Goal: Transaction & Acquisition: Purchase product/service

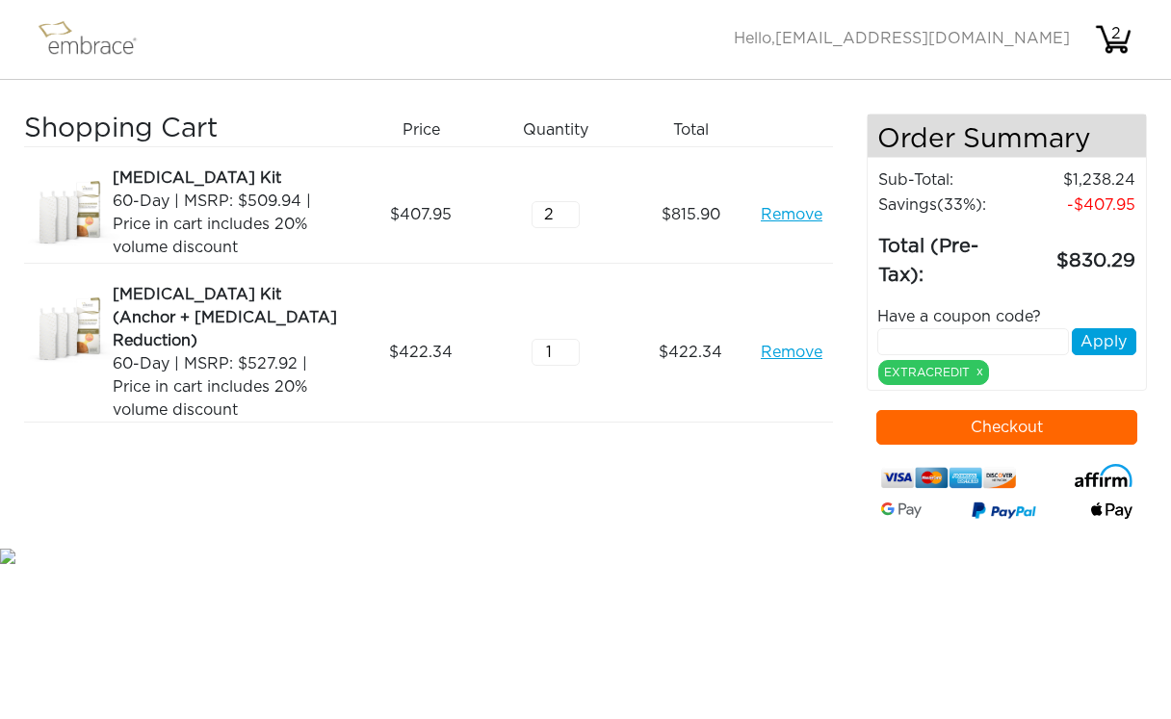
click at [951, 422] on button "Checkout" at bounding box center [1007, 427] width 262 height 35
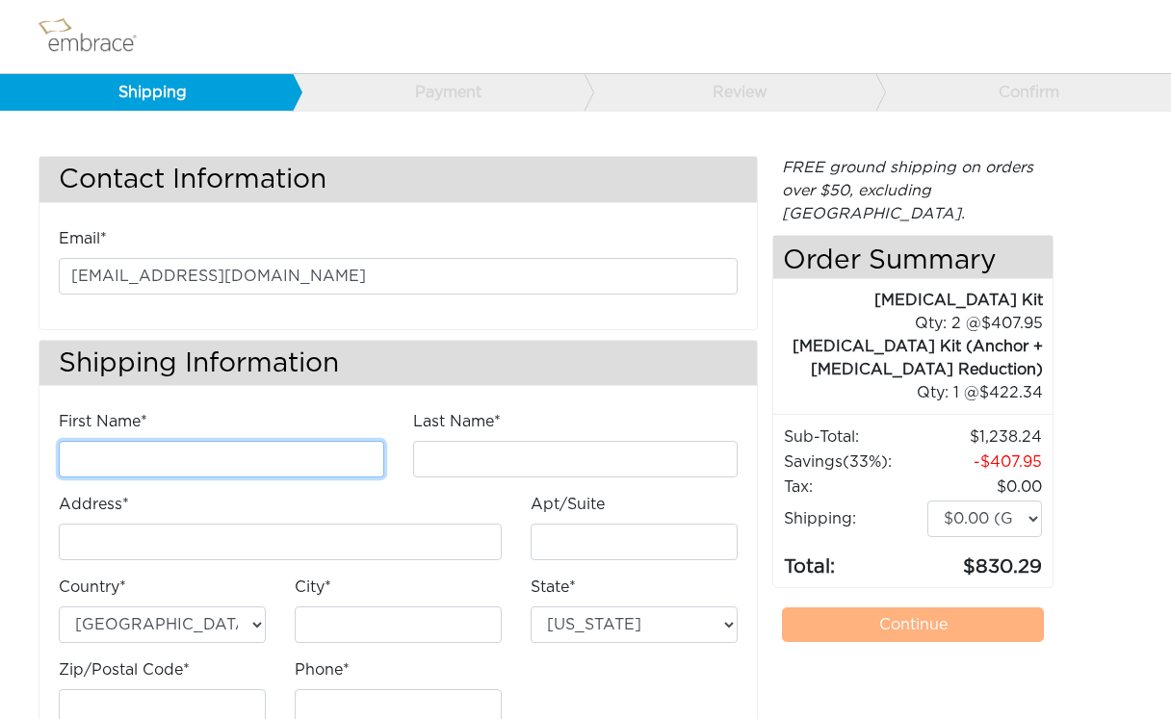
click at [90, 469] on input "First Name*" at bounding box center [221, 459] width 325 height 37
type input "Kiri"
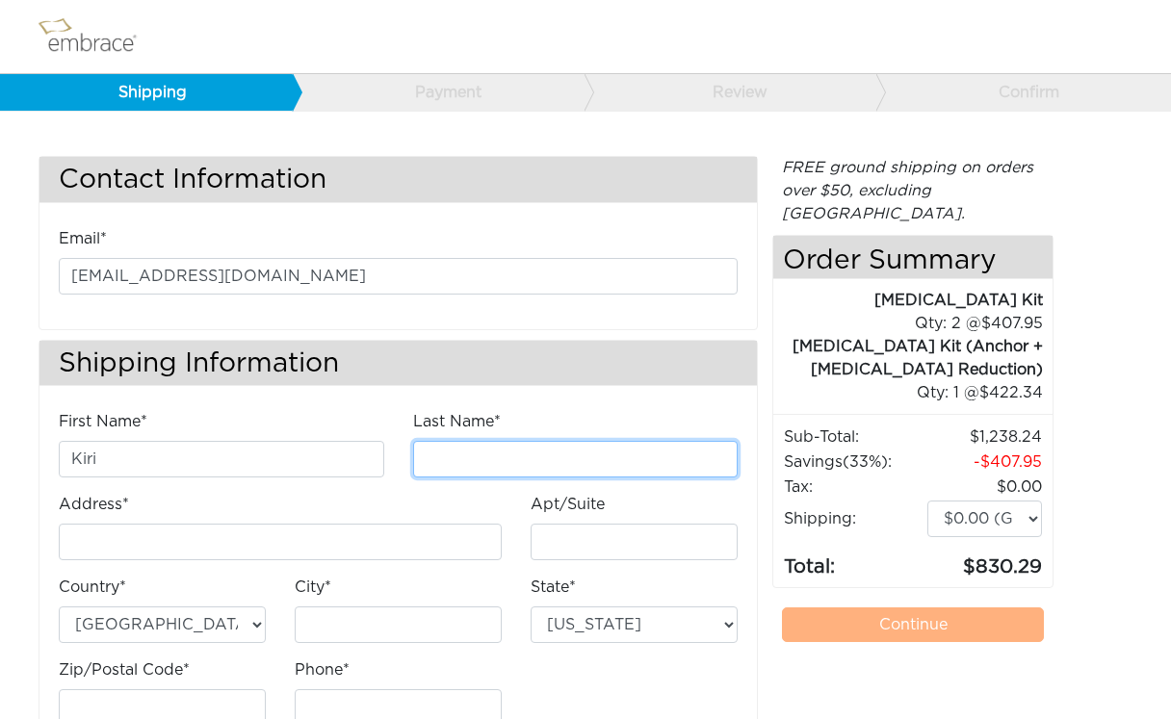
click at [486, 458] on input "Last Name*" at bounding box center [575, 459] width 325 height 37
type input "Tovey"
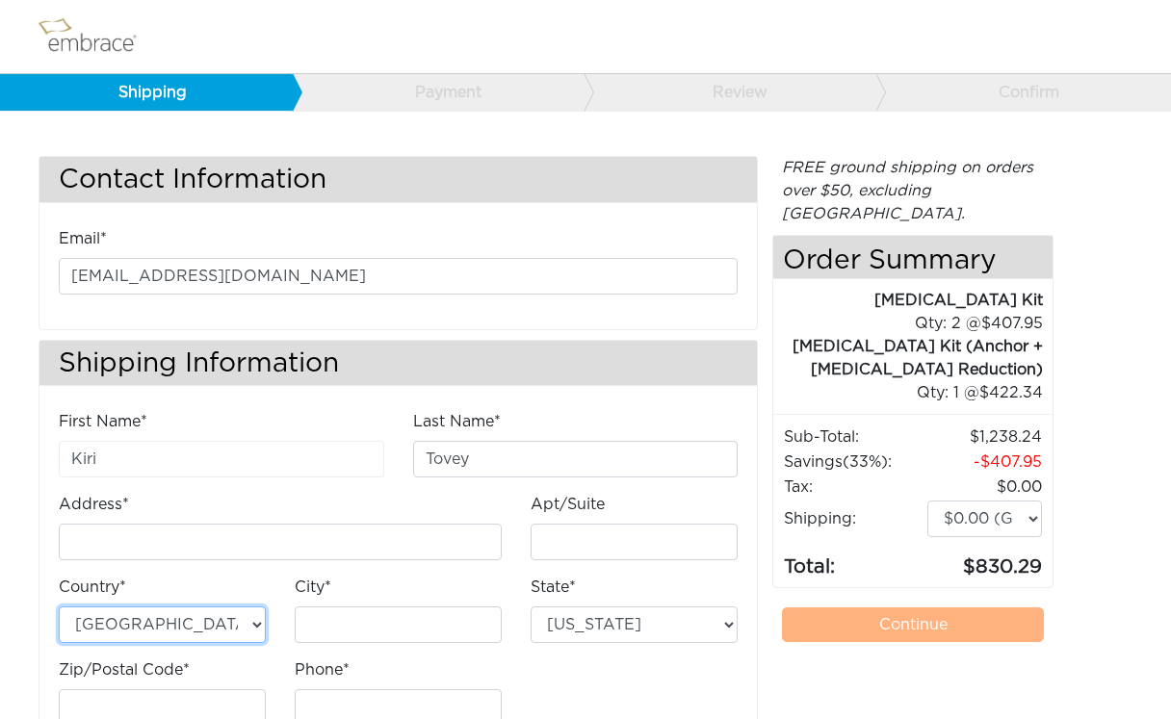
click at [243, 612] on select "Australia United States" at bounding box center [162, 625] width 207 height 37
select select "AU"
select select "5"
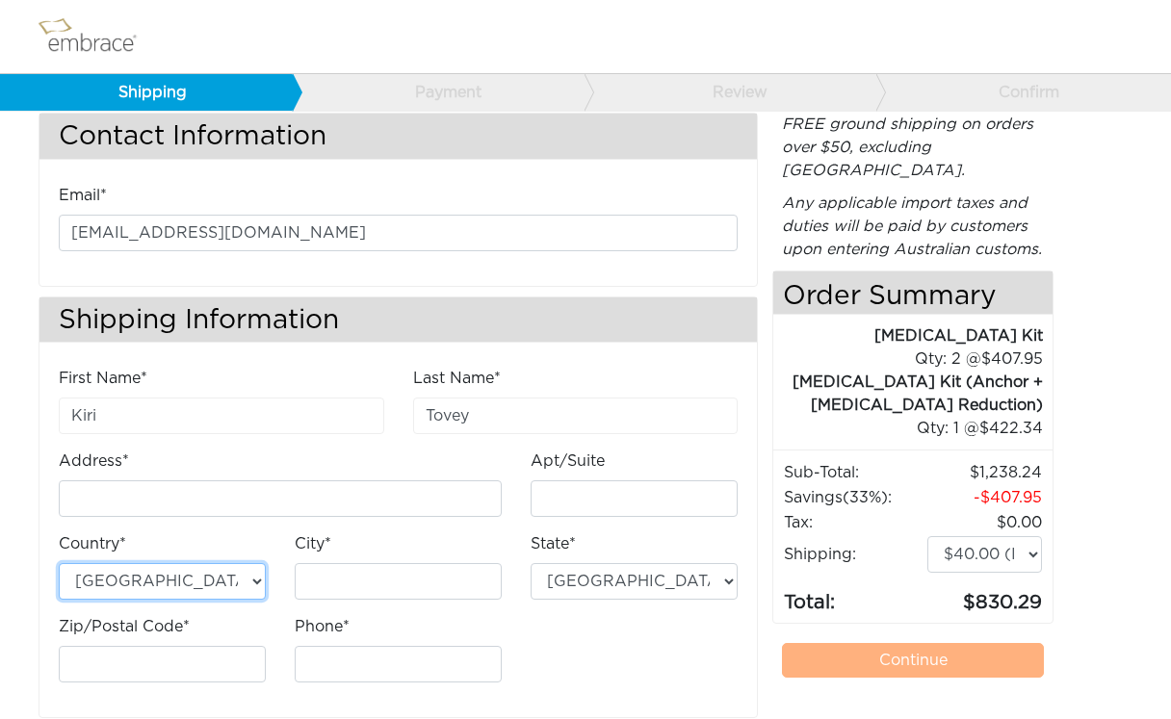
scroll to position [65, 0]
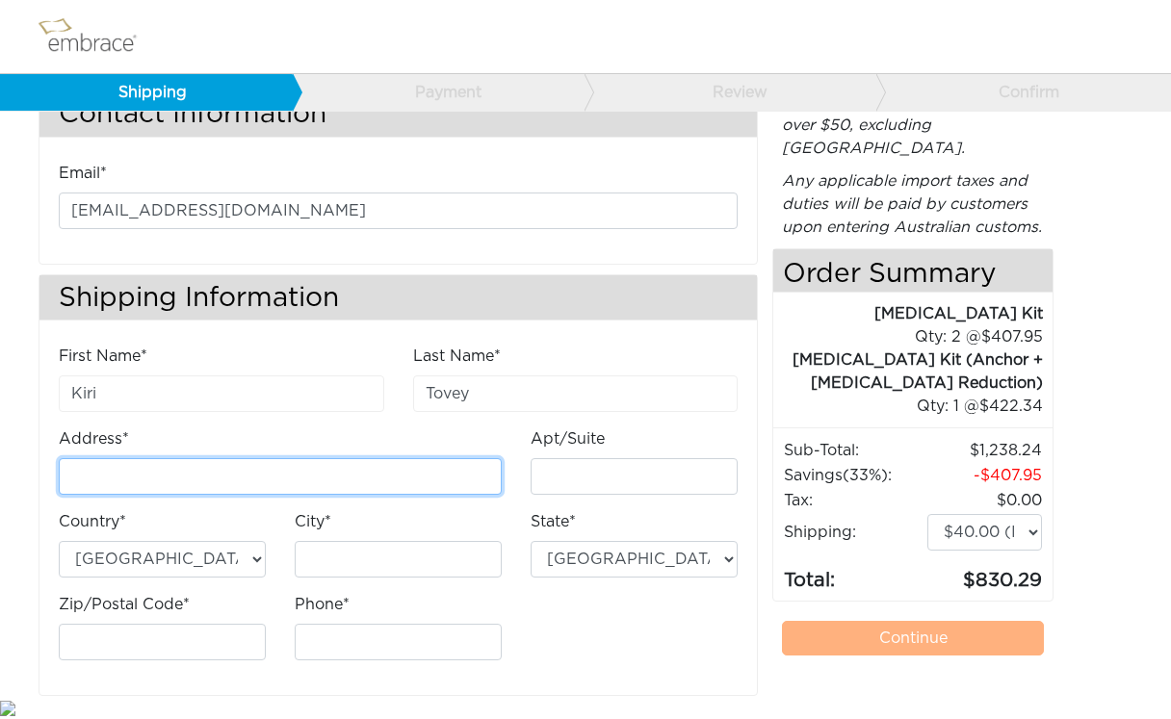
click at [131, 479] on input "Address*" at bounding box center [280, 476] width 443 height 37
type input "[STREET_ADDRESS][PERSON_NAME]"
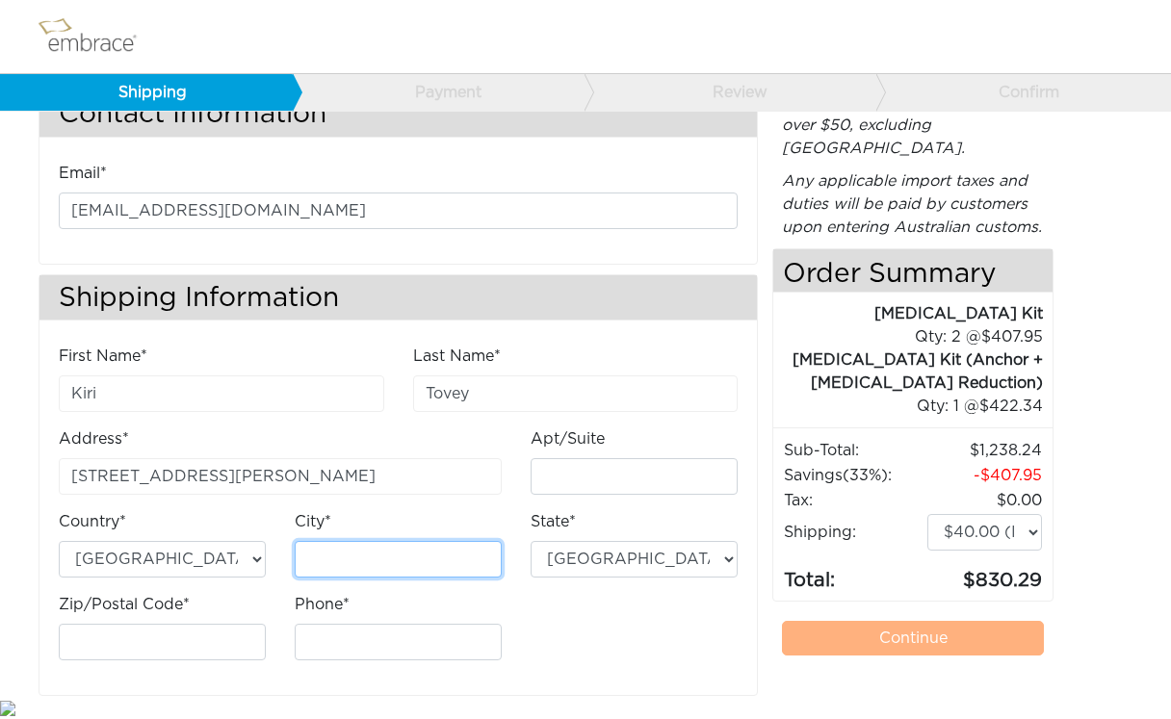
click at [339, 563] on input "City*" at bounding box center [398, 559] width 207 height 37
type input "East Ryde"
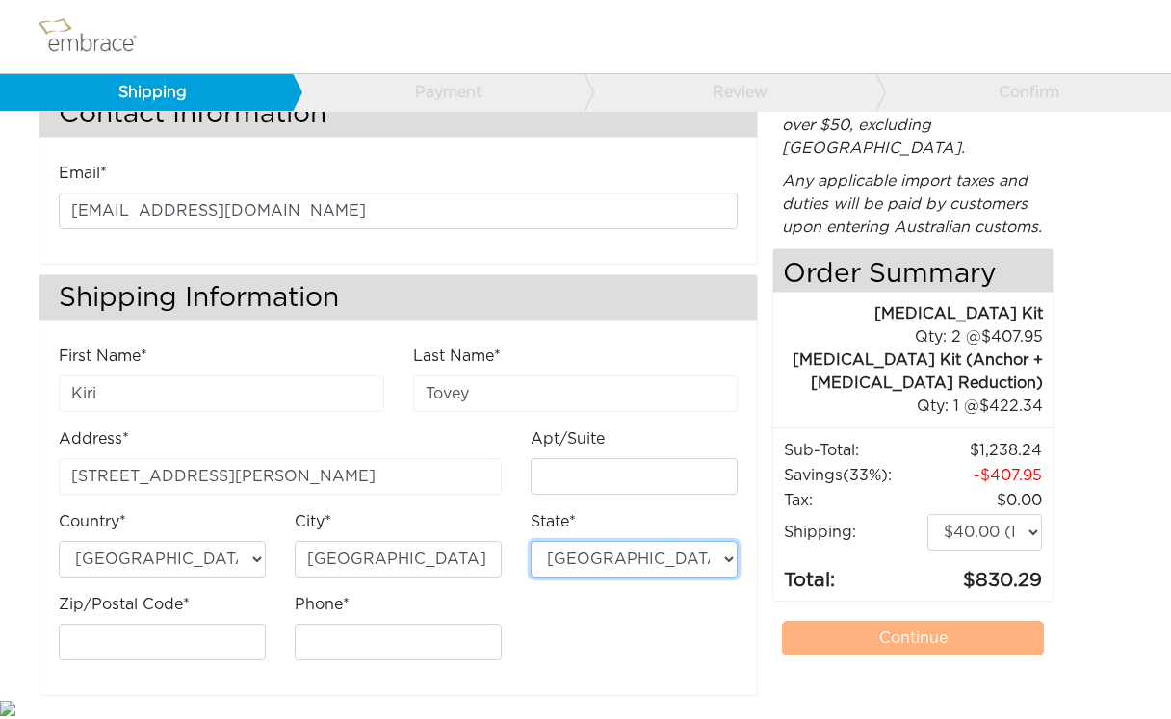
click at [636, 565] on select "Australian Capital Territory New South Wales Northern Territory Queensland Sout…" at bounding box center [634, 559] width 207 height 37
select select "NSW"
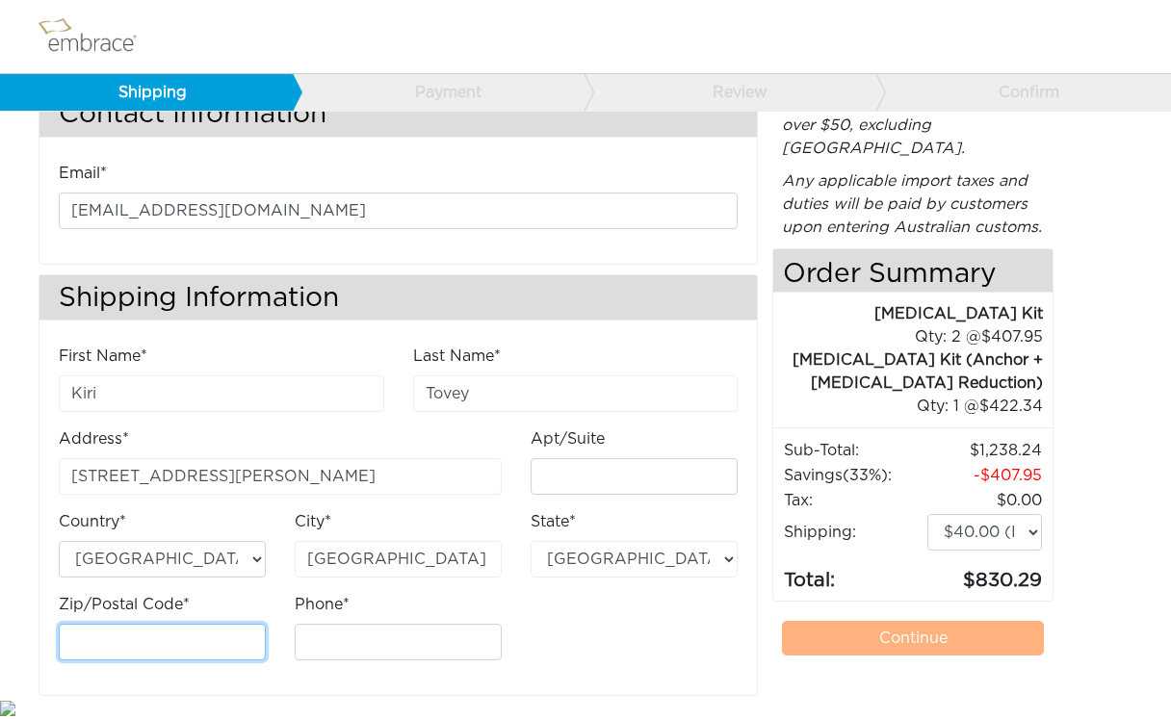
click at [132, 640] on input "Zip/Postal Code*" at bounding box center [162, 642] width 207 height 37
type input "2113"
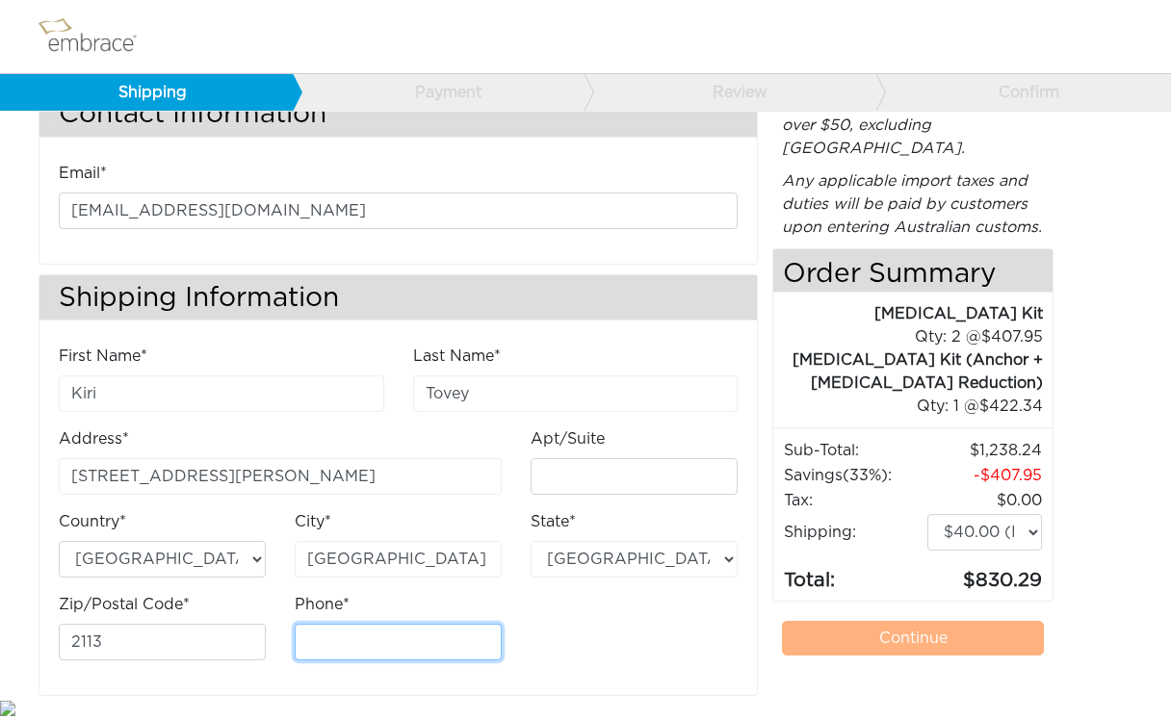
click at [331, 651] on input "Phone*" at bounding box center [398, 642] width 207 height 37
drag, startPoint x: 324, startPoint y: 641, endPoint x: 252, endPoint y: 637, distance: 71.4
click at [252, 638] on div "First Name* Kiri Last Name* Tovey Address* 4 Shaw St Apt/Suite Country* City*" at bounding box center [398, 510] width 708 height 331
click at [394, 641] on input "04186235" at bounding box center [398, 642] width 207 height 37
type input "0418623586"
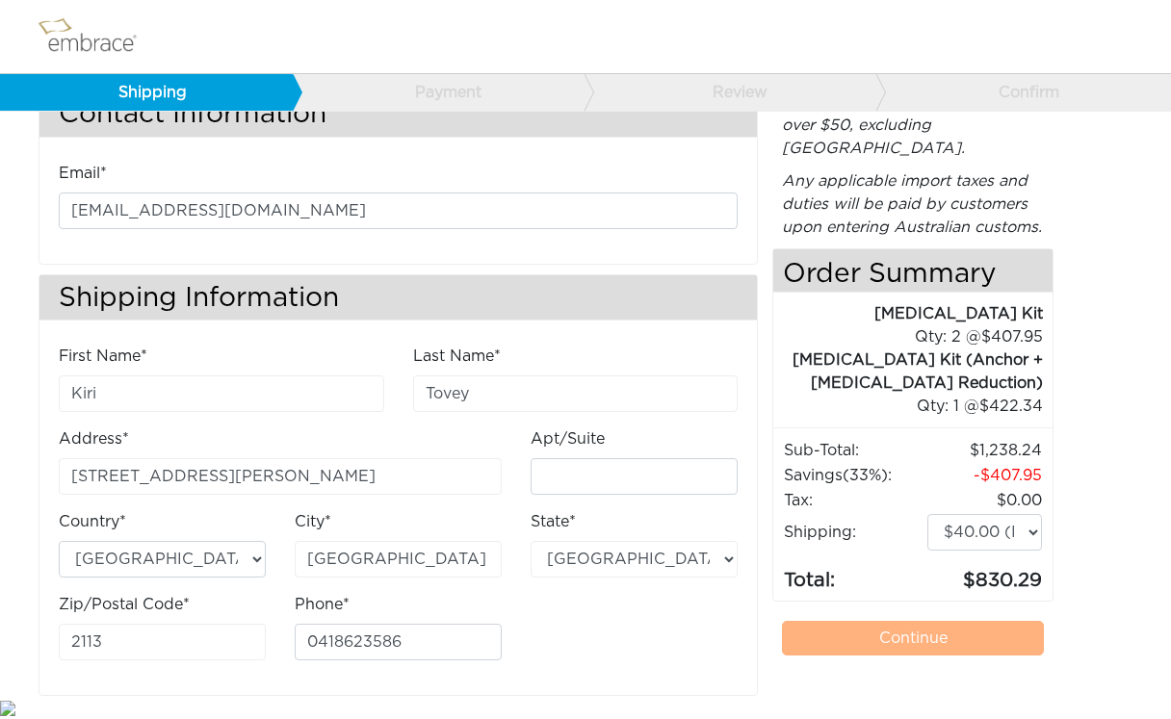
click at [652, 603] on div "First Name* Kiri Last Name* Tovey Address* 4 Shaw St Apt/Suite Country* City*" at bounding box center [398, 510] width 708 height 331
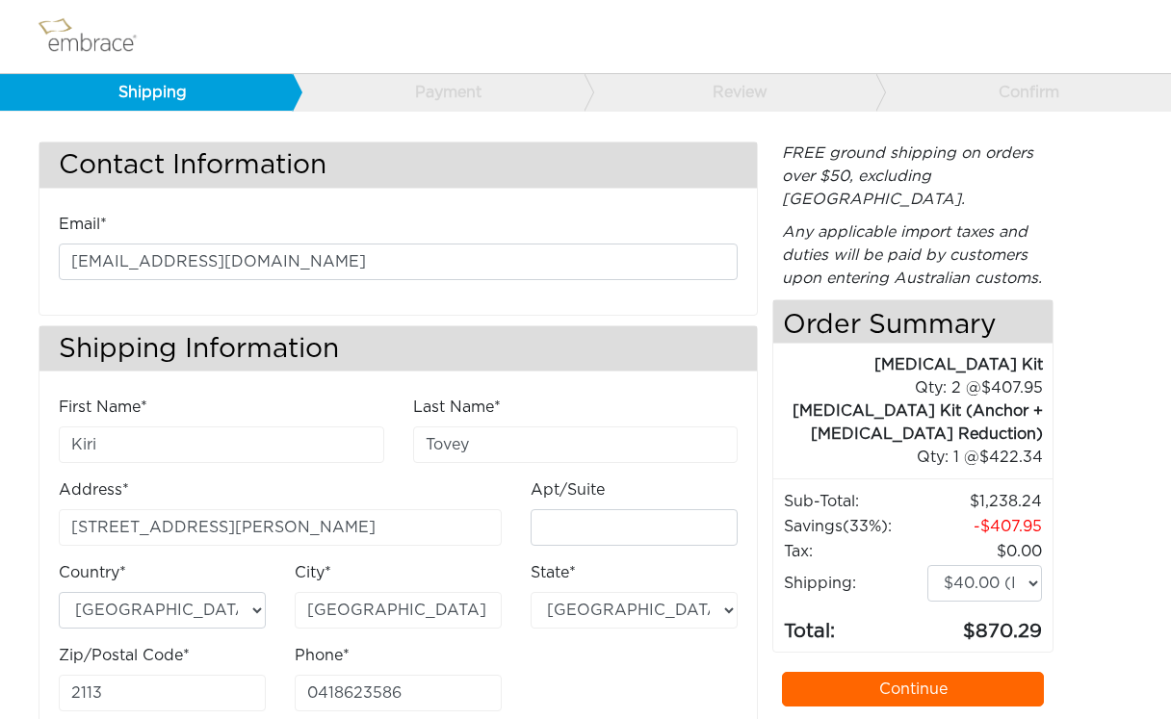
scroll to position [0, 0]
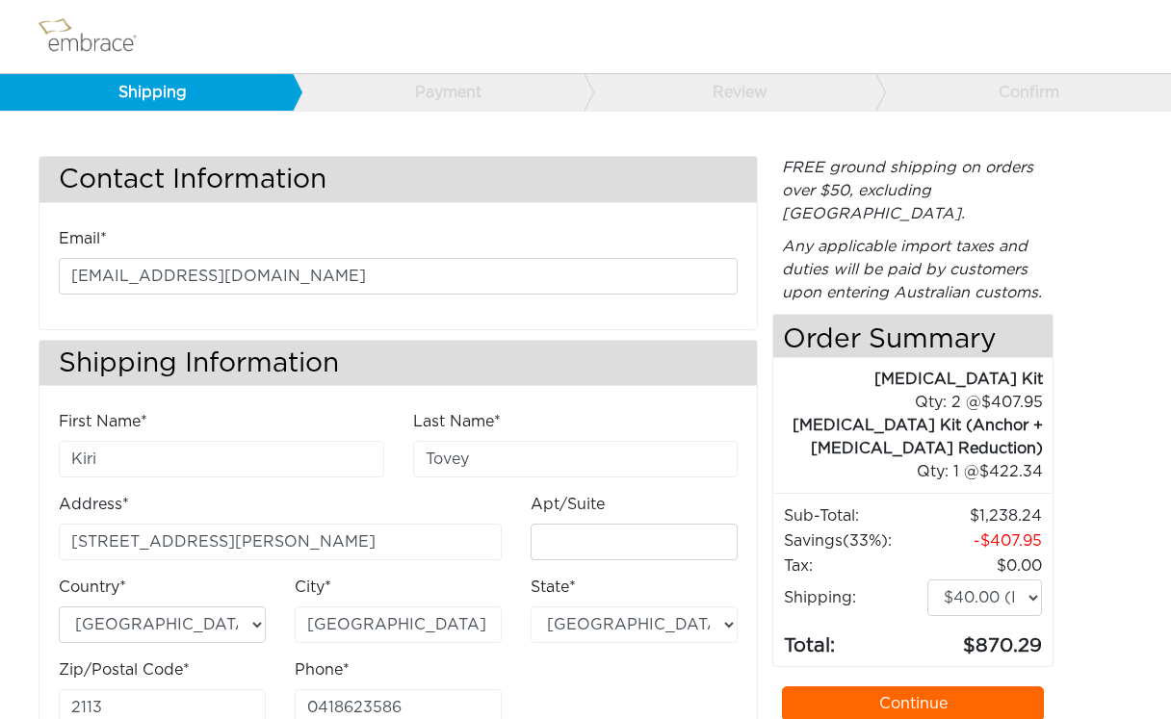
click at [63, 17] on img at bounding box center [96, 37] width 125 height 48
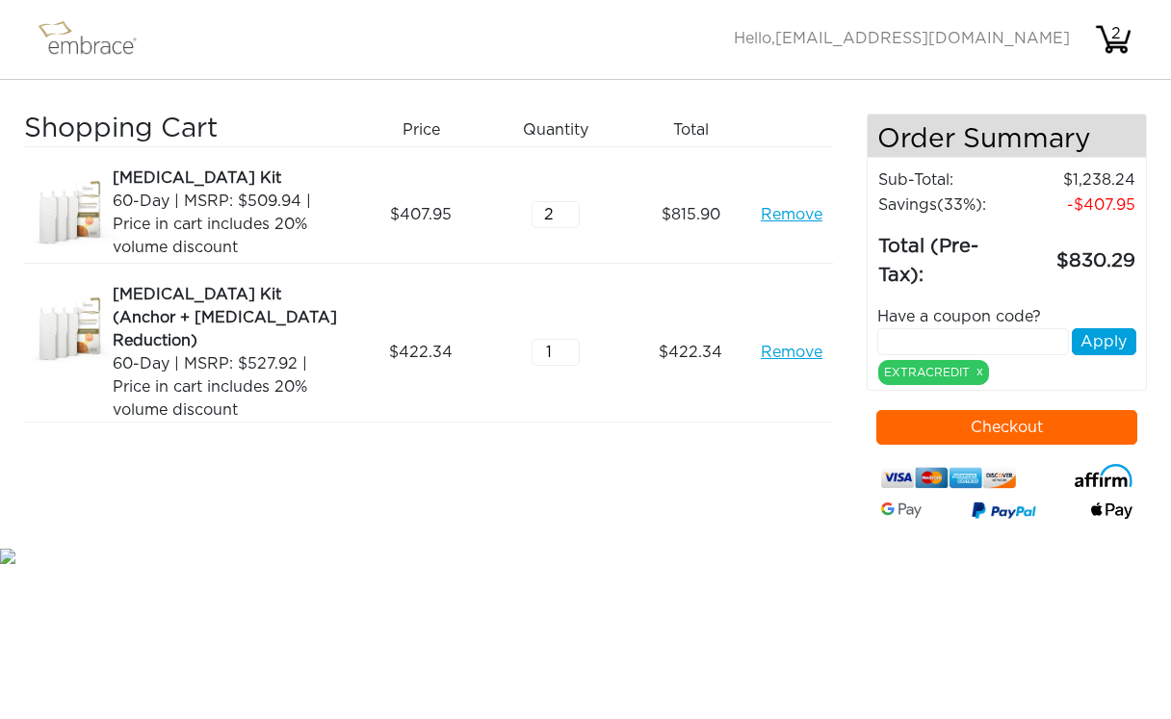
click at [775, 341] on link "Remove" at bounding box center [792, 352] width 62 height 23
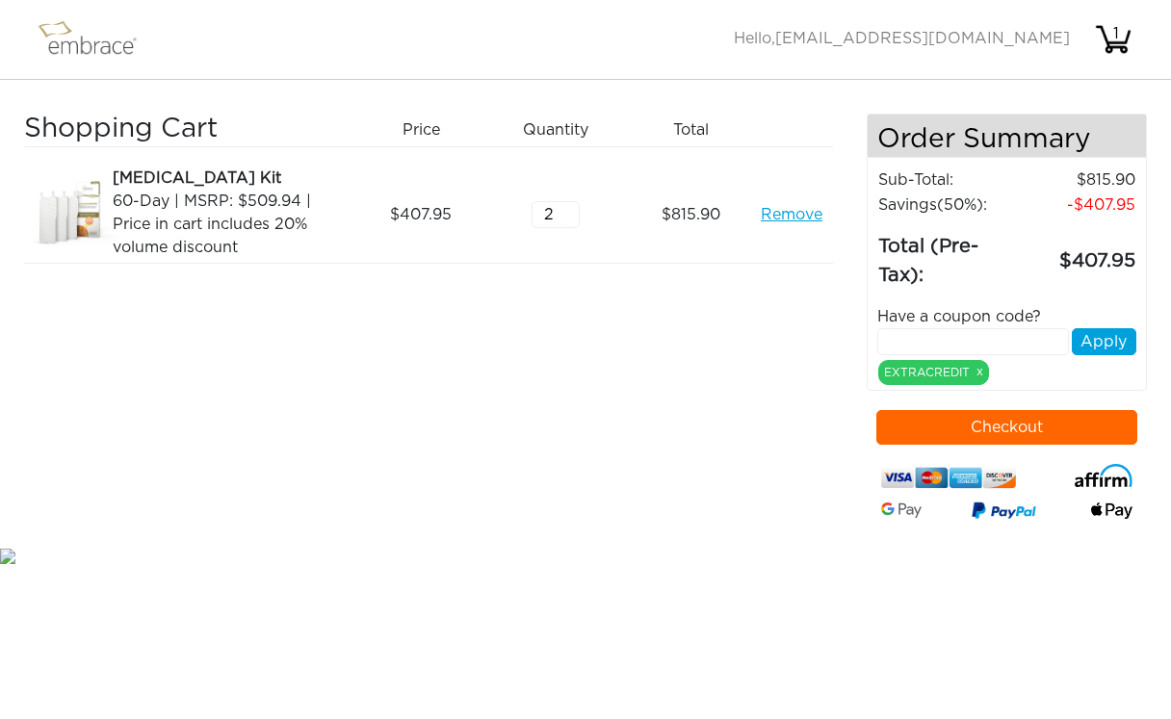
click at [571, 377] on div "Shopping Cart Price Quantity Qty Total Tummy Tuck Kit 60-Day | MSRP: $509.94 | …" at bounding box center [445, 329] width 843 height 430
click at [970, 424] on button "Checkout" at bounding box center [1007, 427] width 262 height 35
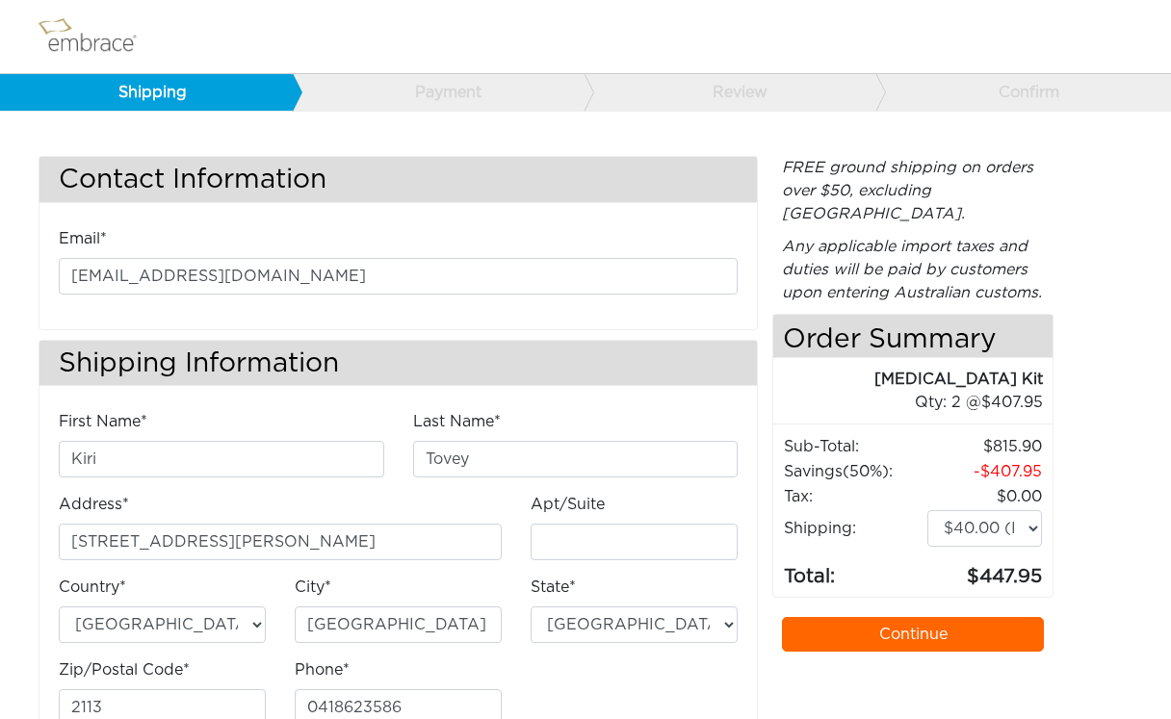
select select "AU"
select select "[GEOGRAPHIC_DATA]"
select select "5"
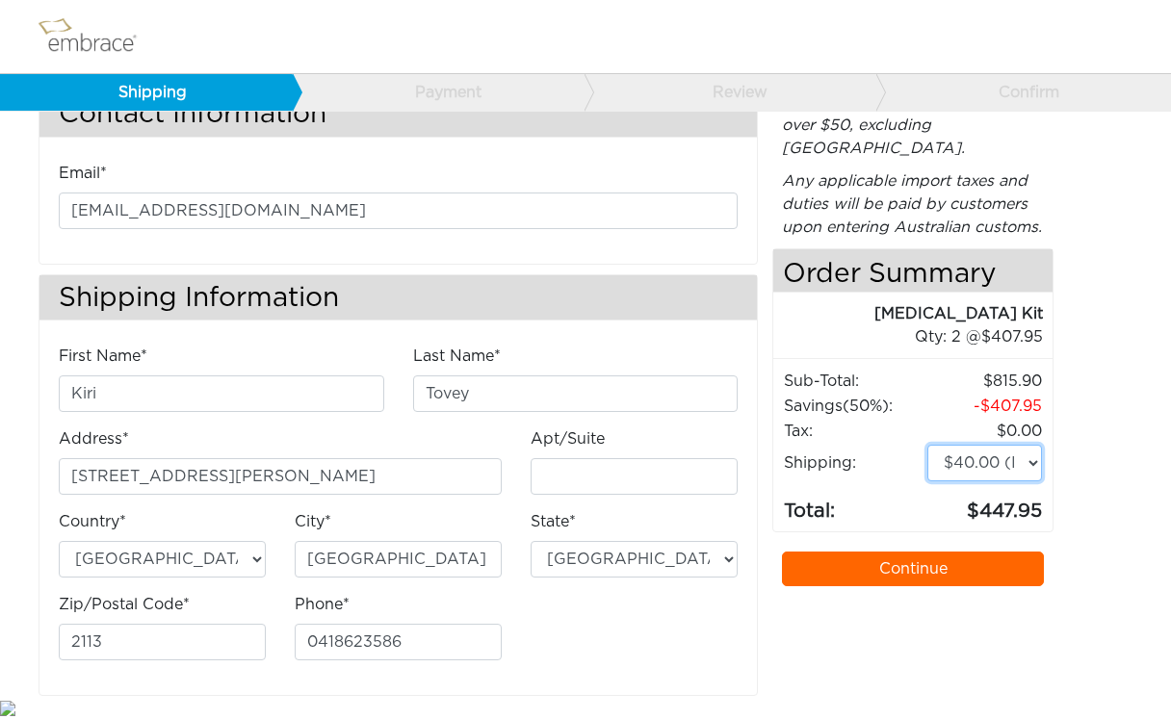
click at [994, 445] on select "$5.00 (Ground) $15.00 (Express Saver) $20.00 (Two Day) $30.00 (Overnight)" at bounding box center [984, 463] width 115 height 37
click at [896, 552] on link "Continue" at bounding box center [913, 569] width 262 height 35
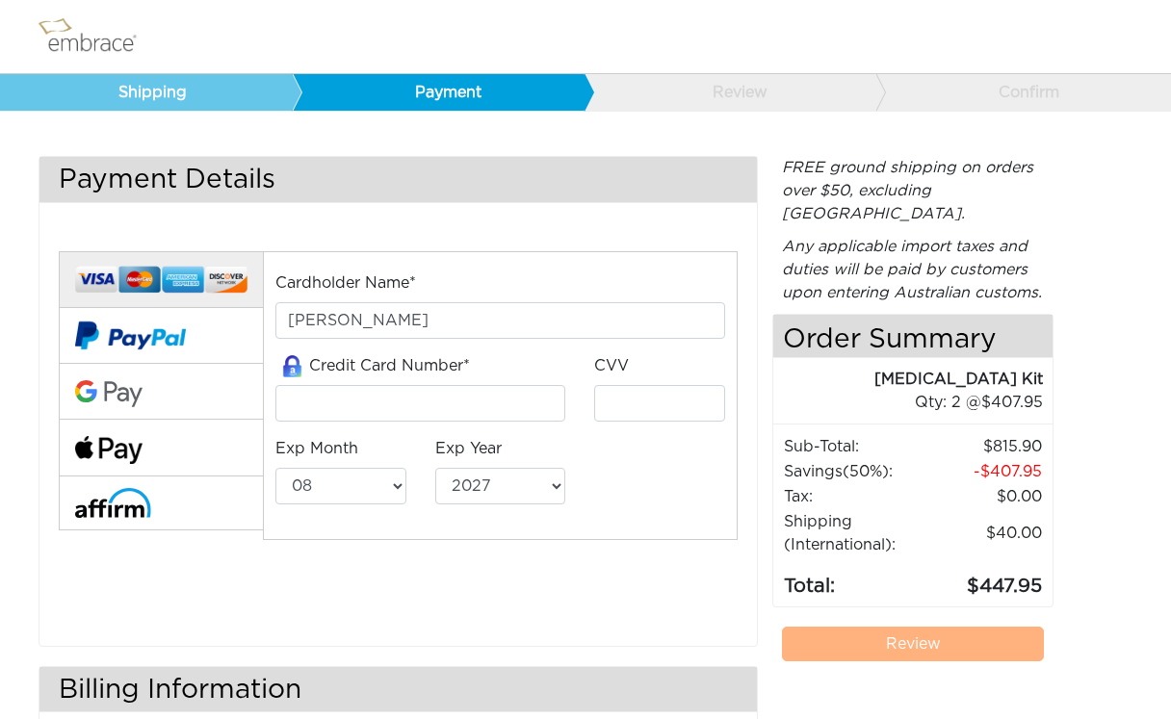
select select "8"
select select "2027"
click at [401, 409] on input "tel" at bounding box center [420, 403] width 291 height 37
type input "45"
click at [293, 320] on input "[PERSON_NAME]" at bounding box center [500, 320] width 451 height 37
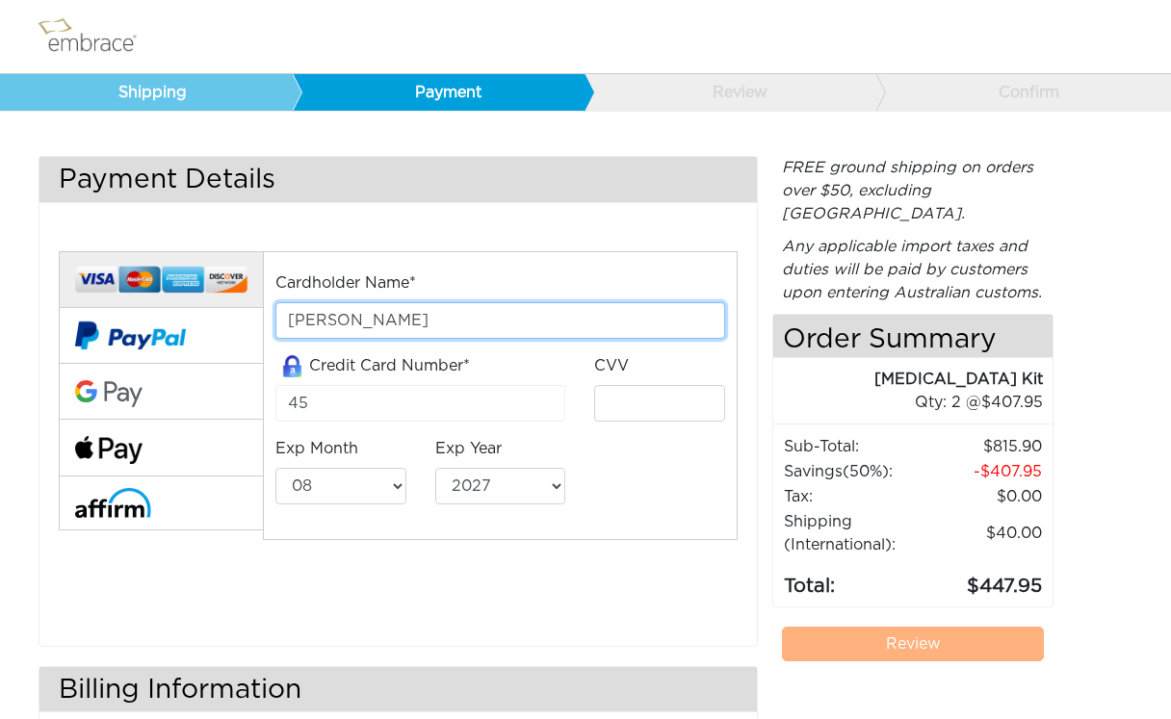
click at [293, 320] on input "[PERSON_NAME]" at bounding box center [500, 320] width 451 height 37
type input "[PERSON_NAME]"
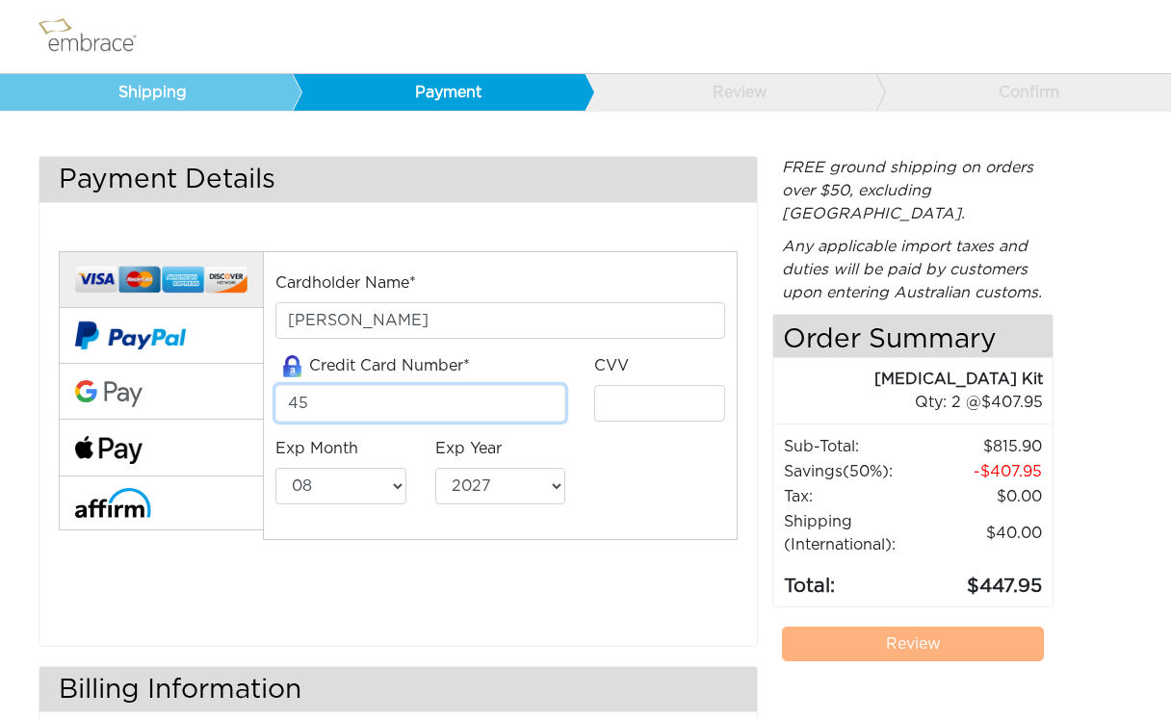
click at [319, 399] on input "45" at bounding box center [420, 403] width 291 height 37
type input "4564680414850866"
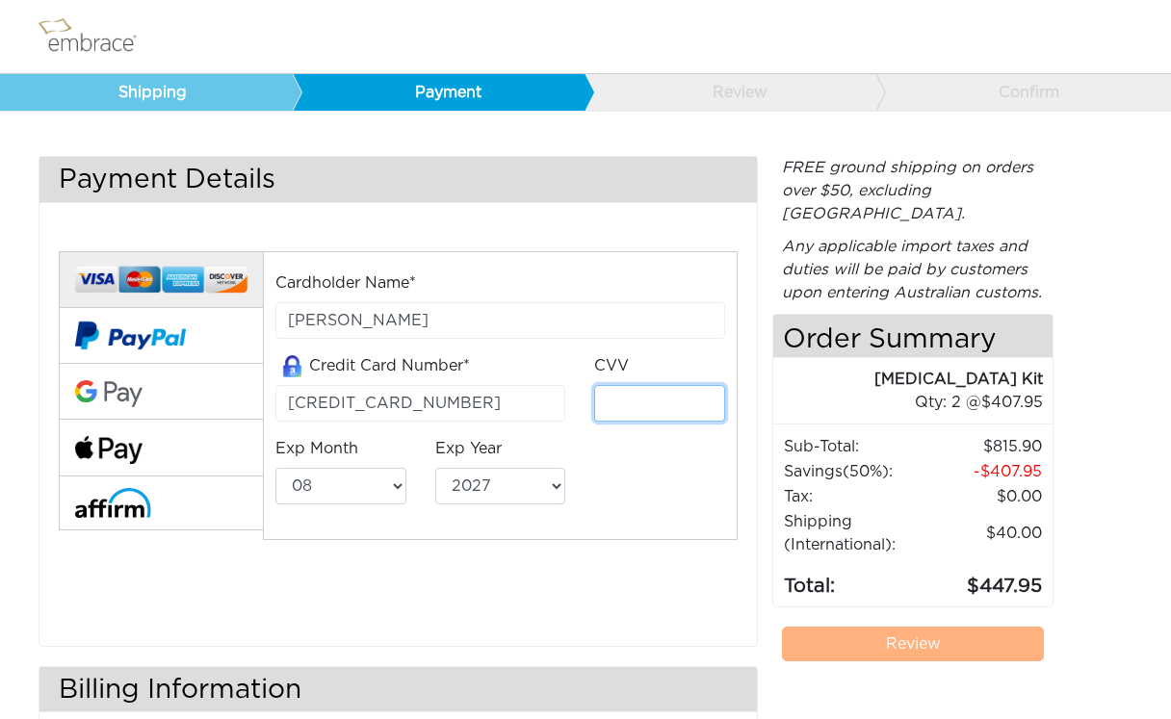
click at [632, 408] on input "tel" at bounding box center [659, 403] width 131 height 37
type input "237"
click at [388, 490] on select "01 02 03 04 05 06 07 08 09 10 11 12" at bounding box center [340, 486] width 131 height 37
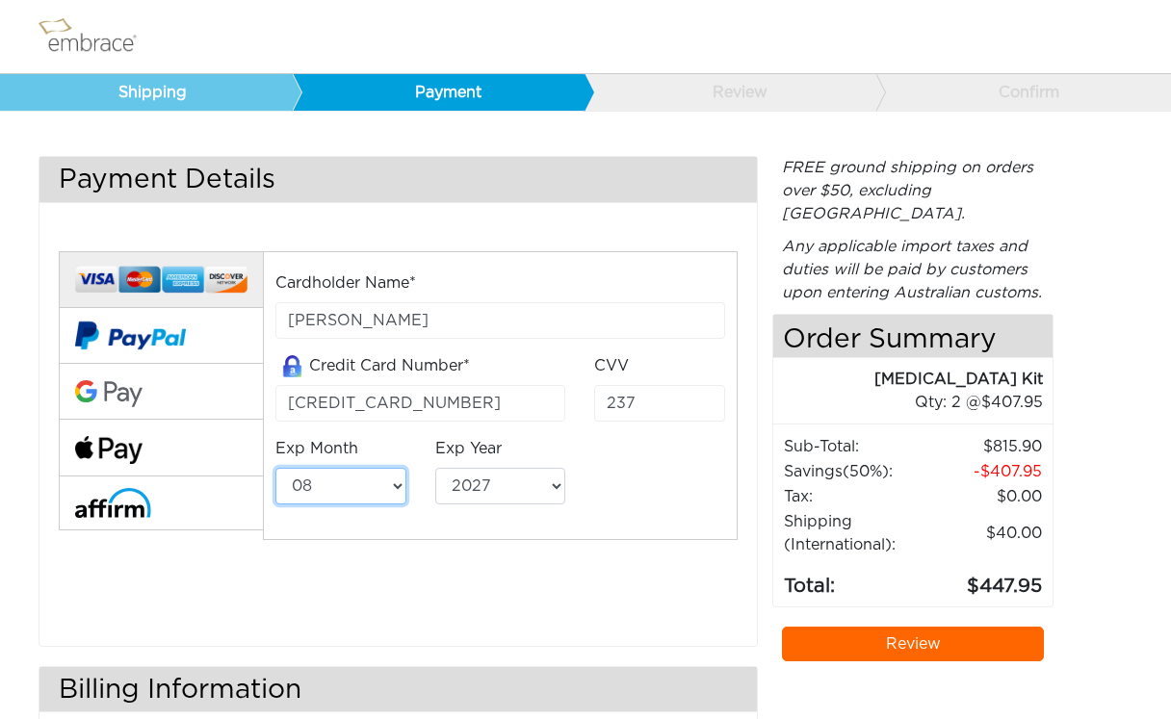
select select "10"
click at [539, 489] on select "2025 2026 2027 2028 2029 2030 2031 2032 2033 2034 2035 2036 2037 2038 2039" at bounding box center [500, 486] width 131 height 37
select select "2026"
click at [633, 513] on div "Cardholder Name* Greg Tovey Credit Card Number* 4564680414850866 CVV 237 Exp Mo…" at bounding box center [501, 396] width 480 height 249
click at [912, 627] on link "Review" at bounding box center [913, 644] width 262 height 35
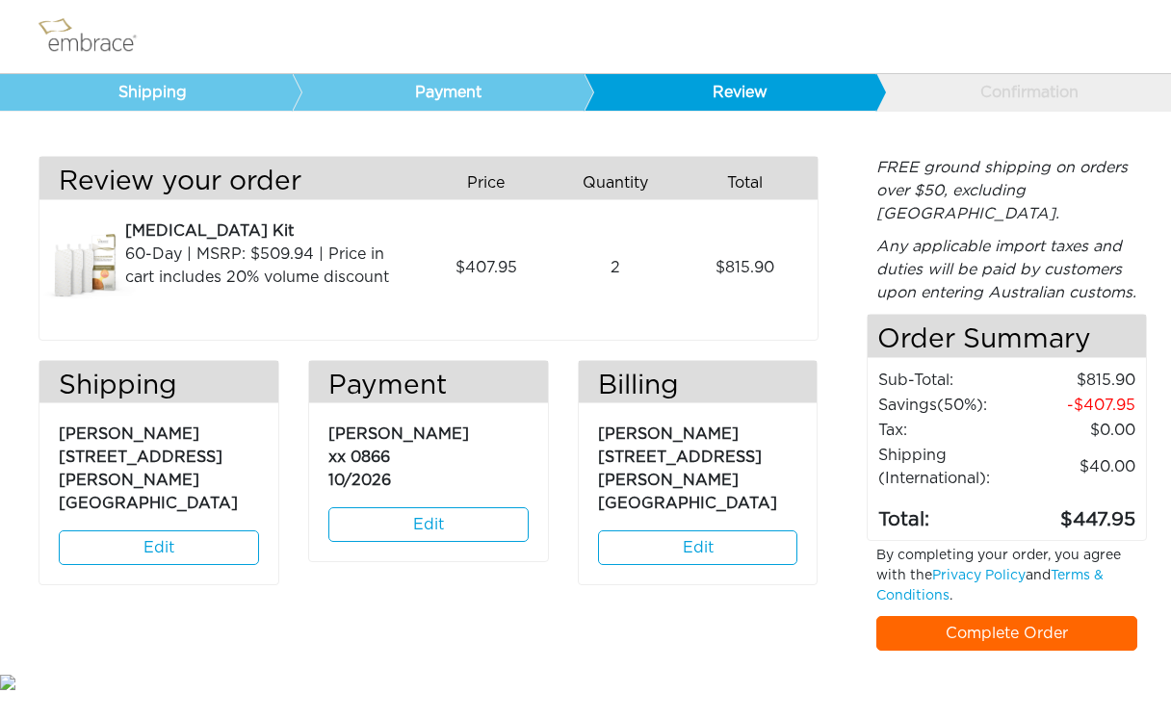
click at [968, 616] on link "Complete Order" at bounding box center [1007, 633] width 262 height 35
